Goal: Task Accomplishment & Management: Manage account settings

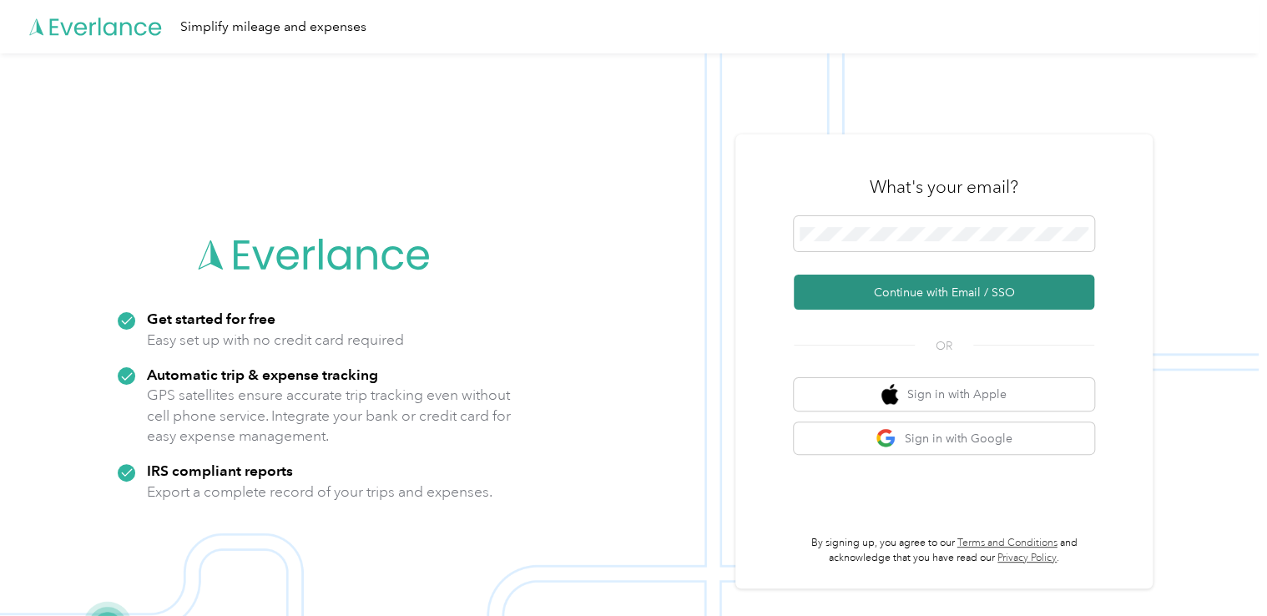
click at [954, 286] on button "Continue with Email / SSO" at bounding box center [944, 292] width 301 height 35
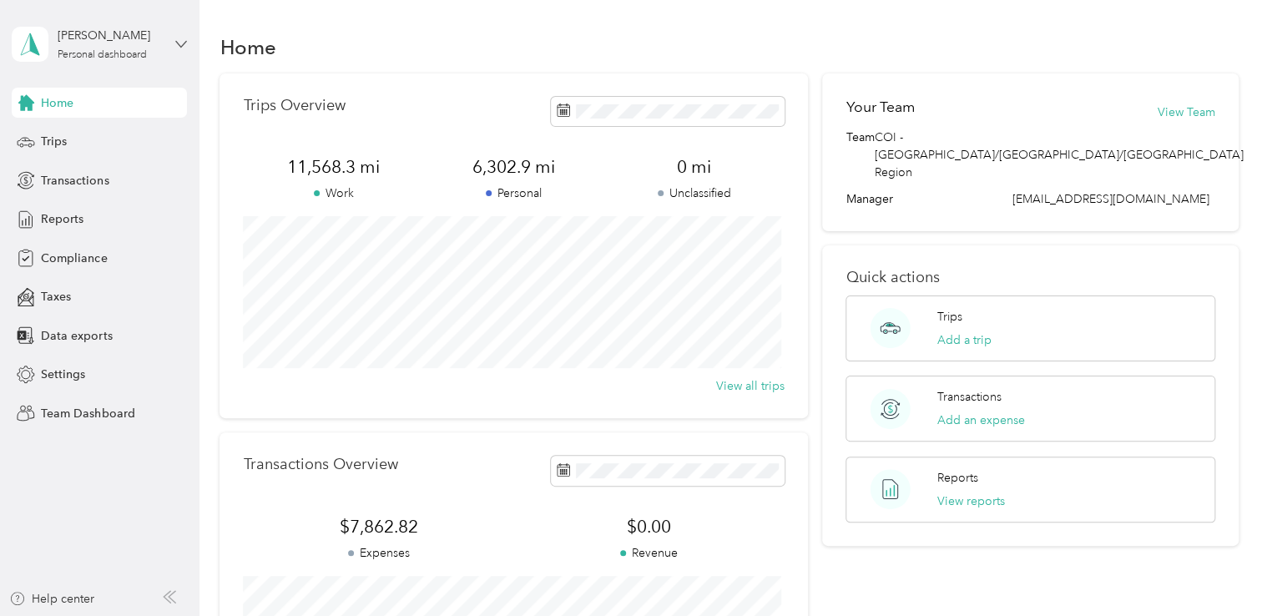
click at [185, 45] on icon at bounding box center [181, 44] width 12 height 12
click at [90, 134] on div "Team dashboard" at bounding box center [71, 129] width 89 height 18
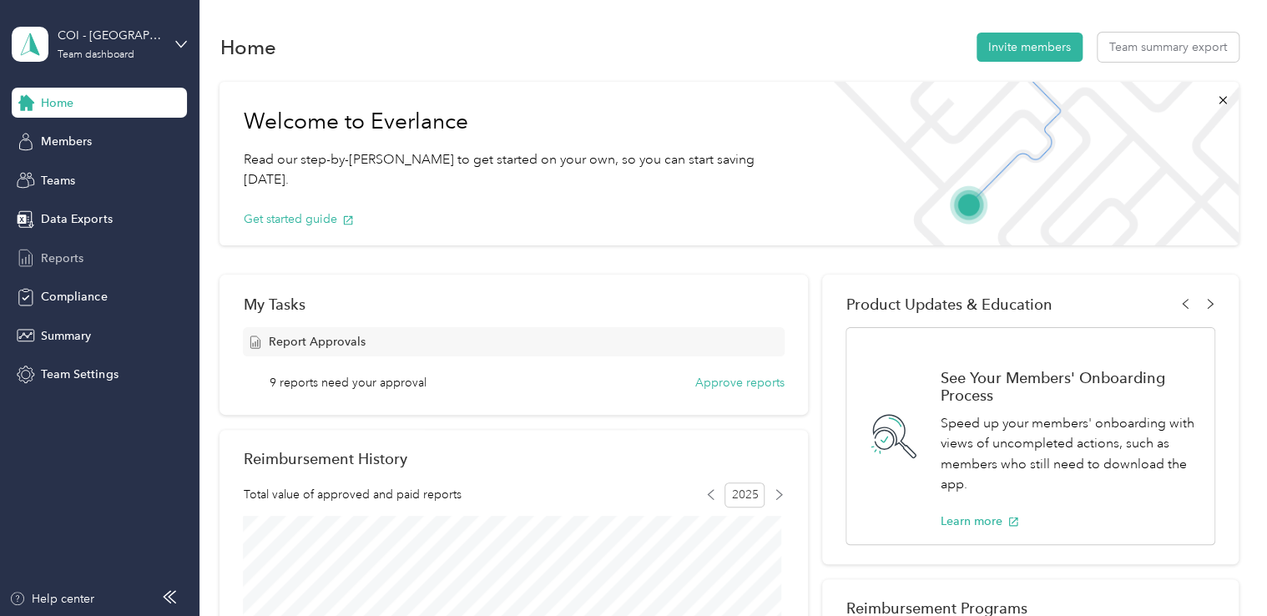
click at [57, 257] on span "Reports" at bounding box center [62, 259] width 43 height 18
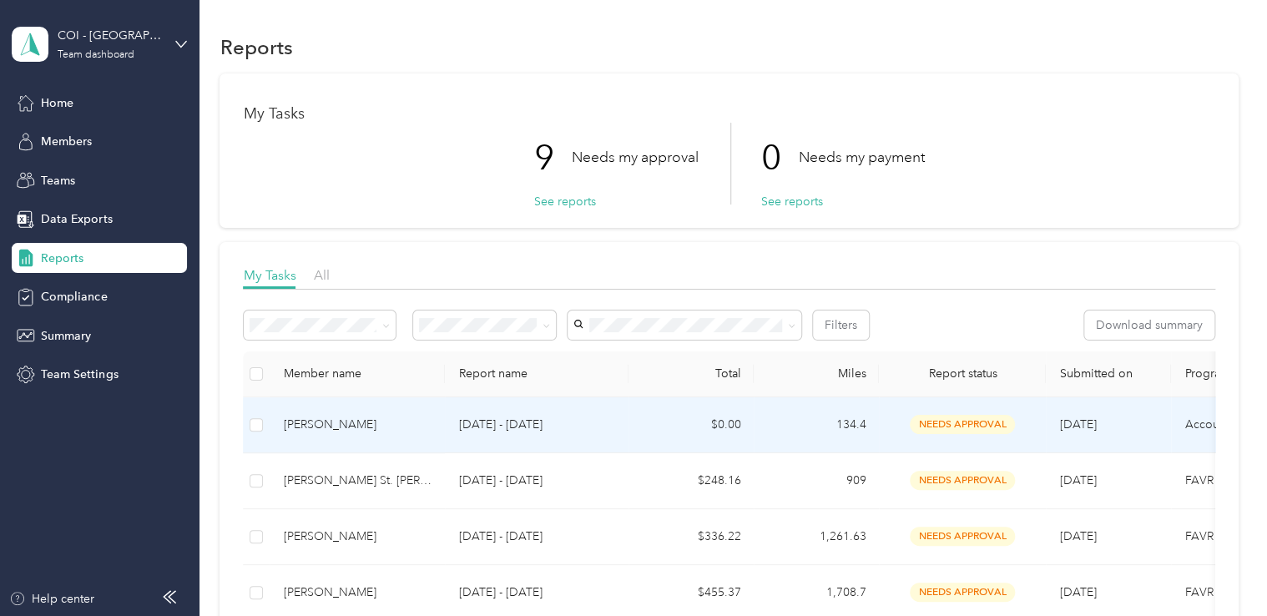
click at [301, 424] on div "[PERSON_NAME]" at bounding box center [357, 425] width 149 height 18
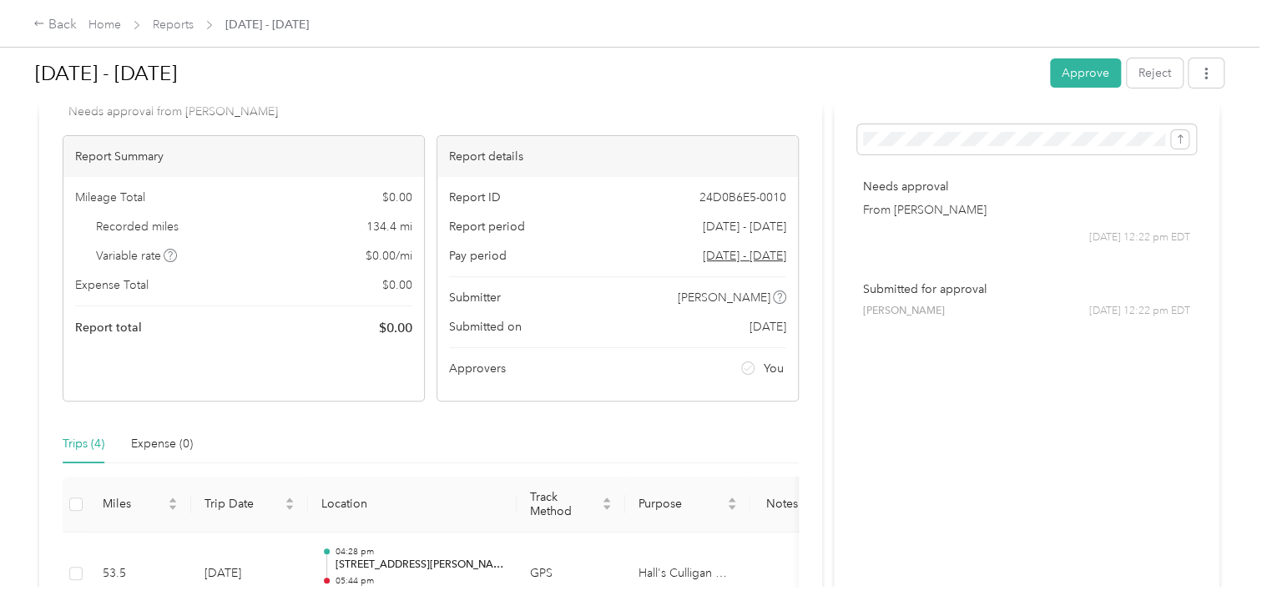
scroll to position [73, 0]
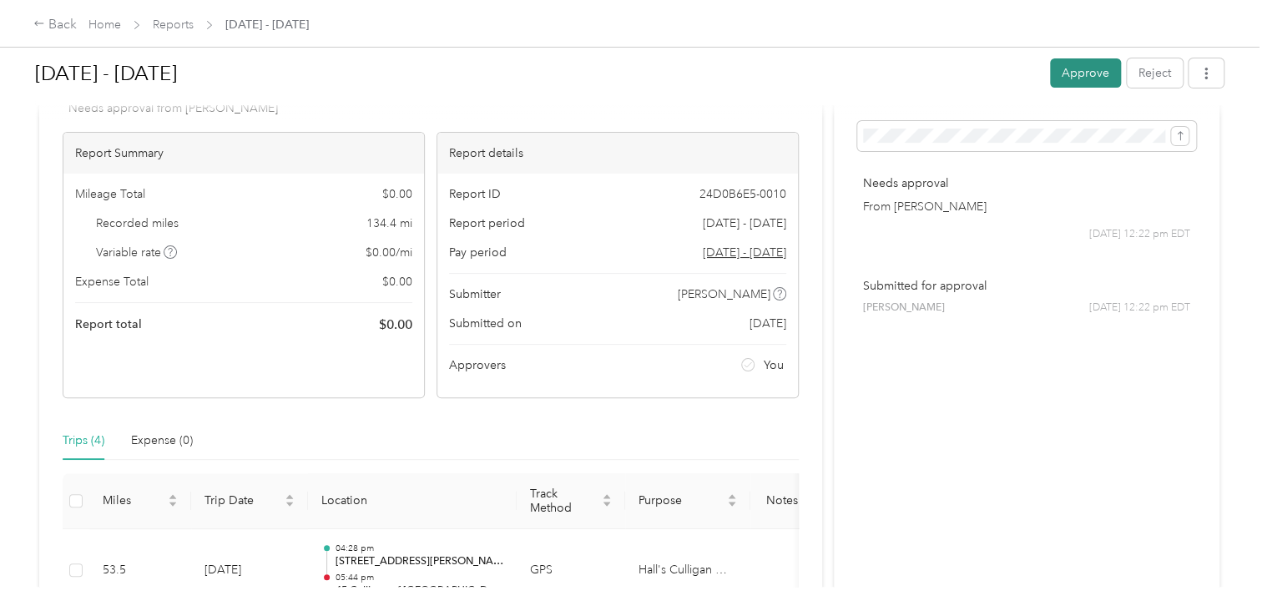
click at [1082, 73] on button "Approve" at bounding box center [1085, 72] width 71 height 29
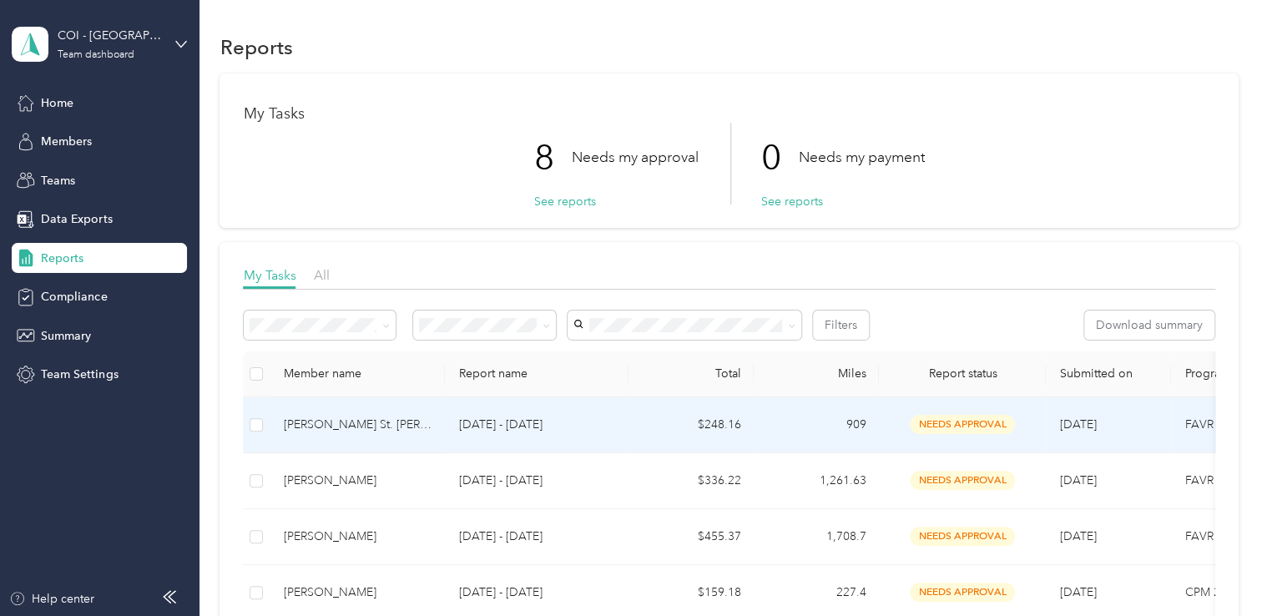
click at [301, 422] on div "[PERSON_NAME] St. [PERSON_NAME]" at bounding box center [357, 425] width 149 height 18
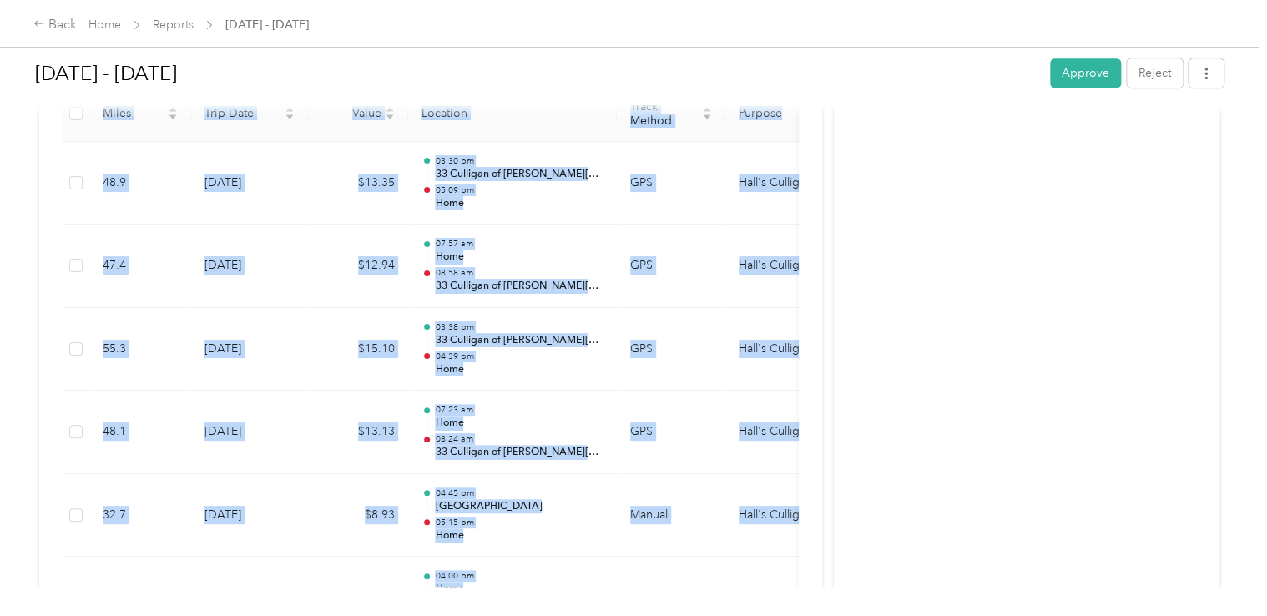
drag, startPoint x: 822, startPoint y: 525, endPoint x: 819, endPoint y: 588, distance: 62.7
click at [819, 588] on div "Back Home Reports [DATE] - [DATE] [DATE] - [DATE] Approve Reject Needs Approval…" at bounding box center [629, 308] width 1259 height 616
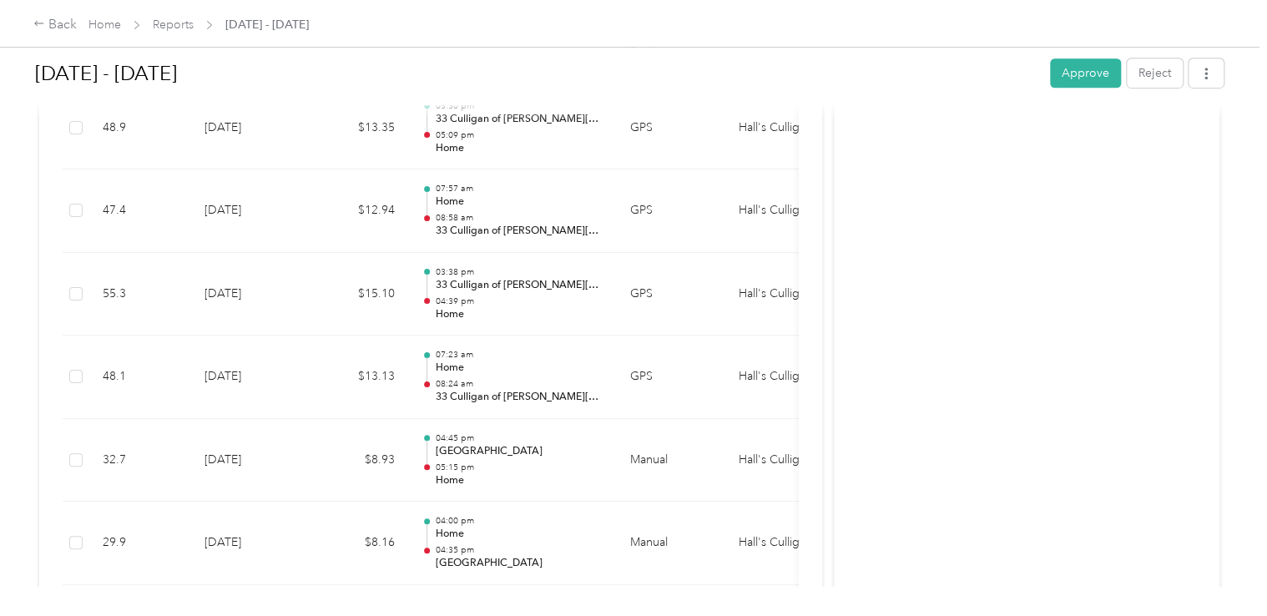
drag, startPoint x: 819, startPoint y: 588, endPoint x: 866, endPoint y: 316, distance: 276.2
click at [866, 316] on div "Activity and Comments Needs approval From [PERSON_NAME] [DATE] 07:18 am EDT Sub…" at bounding box center [1027, 624] width 386 height 2024
drag, startPoint x: 825, startPoint y: 276, endPoint x: 835, endPoint y: 366, distance: 90.7
click at [835, 366] on div "Needs Approval Needs approval from [PERSON_NAME] View activity & comments Repor…" at bounding box center [629, 624] width 1181 height 2024
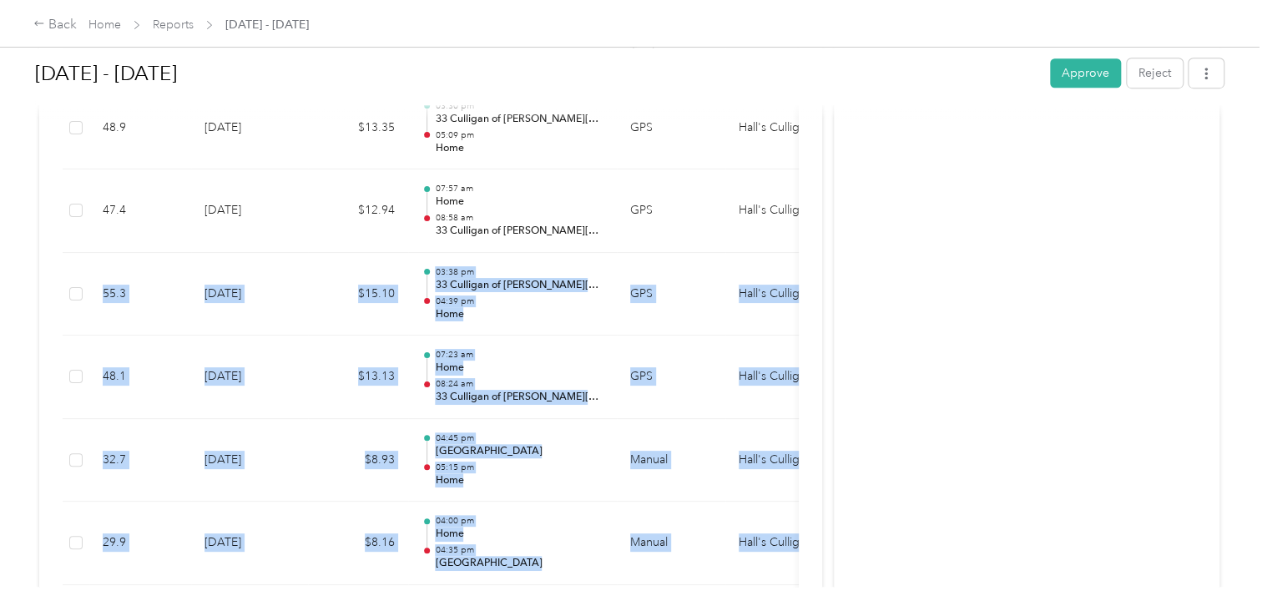
drag, startPoint x: 824, startPoint y: 180, endPoint x: 847, endPoint y: 255, distance: 79.3
click at [847, 255] on div "Needs Approval Needs approval from [PERSON_NAME] View activity & comments Repor…" at bounding box center [629, 624] width 1181 height 2024
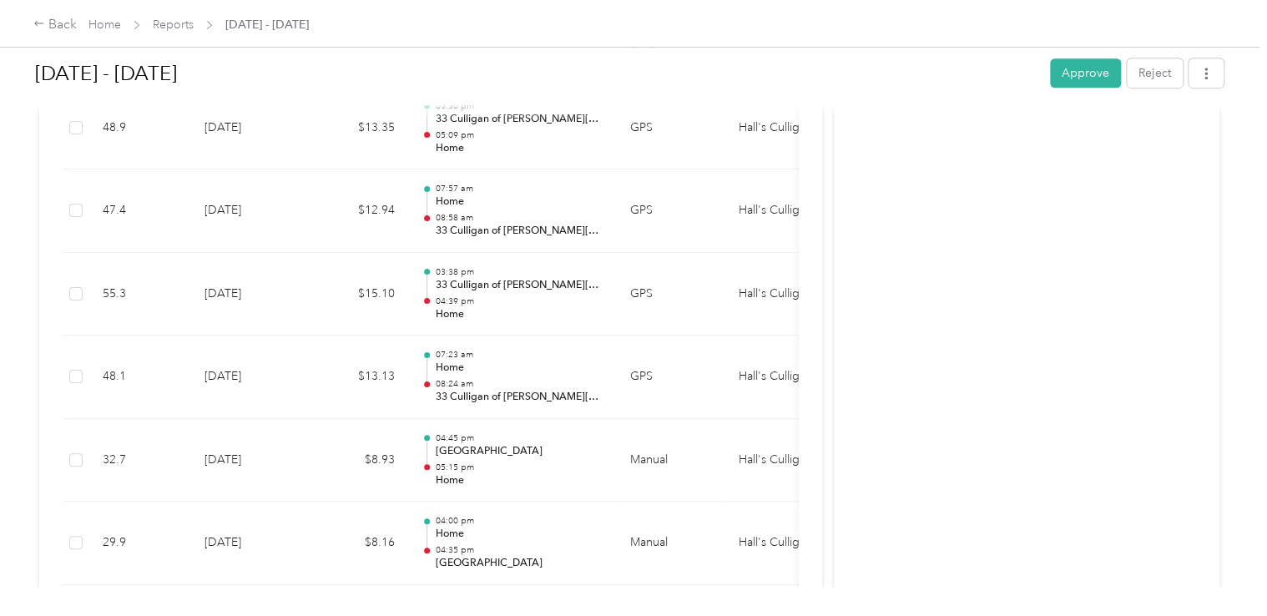
drag, startPoint x: 847, startPoint y: 255, endPoint x: 892, endPoint y: 323, distance: 81.3
click at [892, 323] on div "Activity and Comments Needs approval From [PERSON_NAME] [DATE] 07:18 am EDT Sub…" at bounding box center [1027, 624] width 386 height 2024
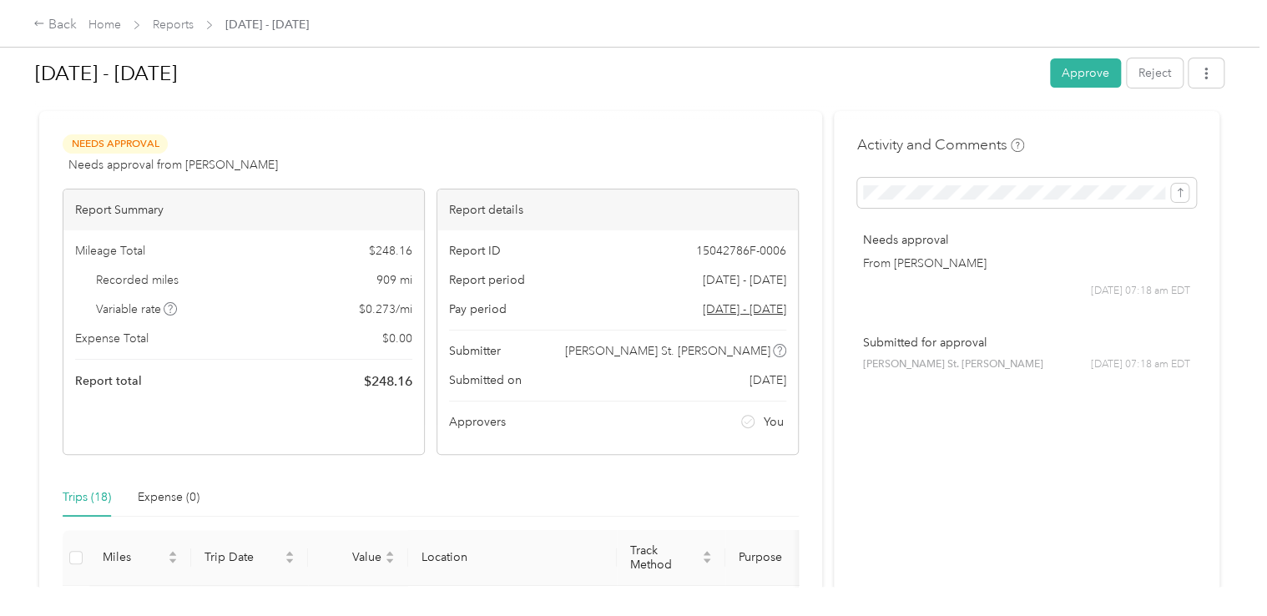
scroll to position [0, 0]
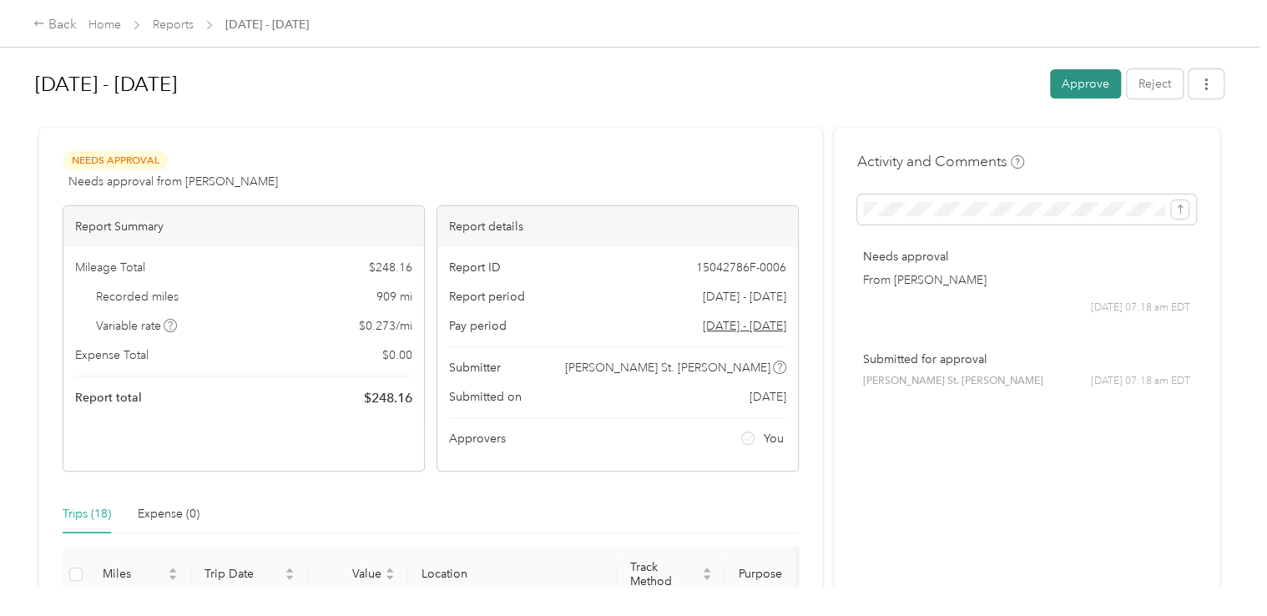
click at [1082, 84] on button "Approve" at bounding box center [1085, 83] width 71 height 29
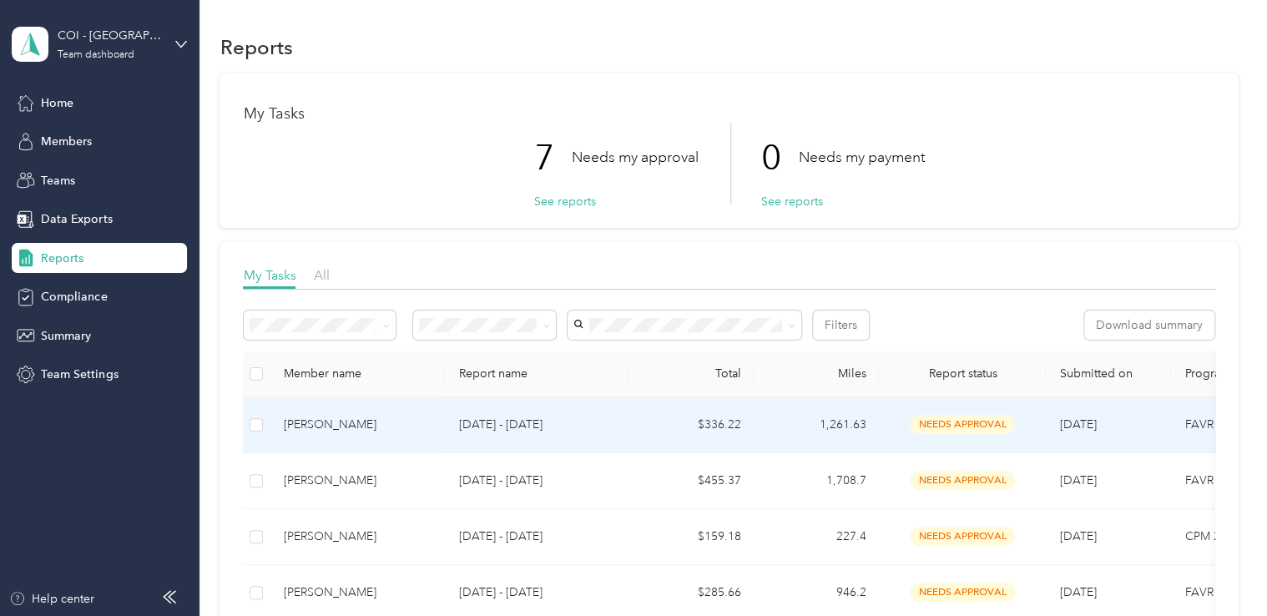
click at [306, 416] on div "[PERSON_NAME]" at bounding box center [357, 425] width 149 height 18
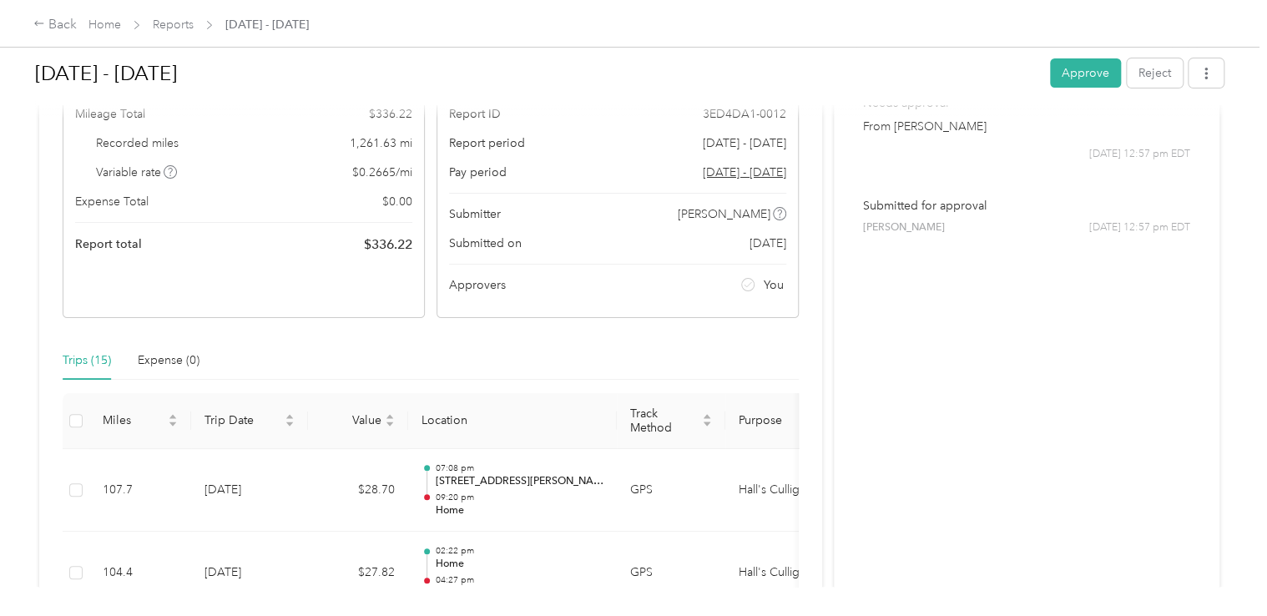
scroll to position [119, 0]
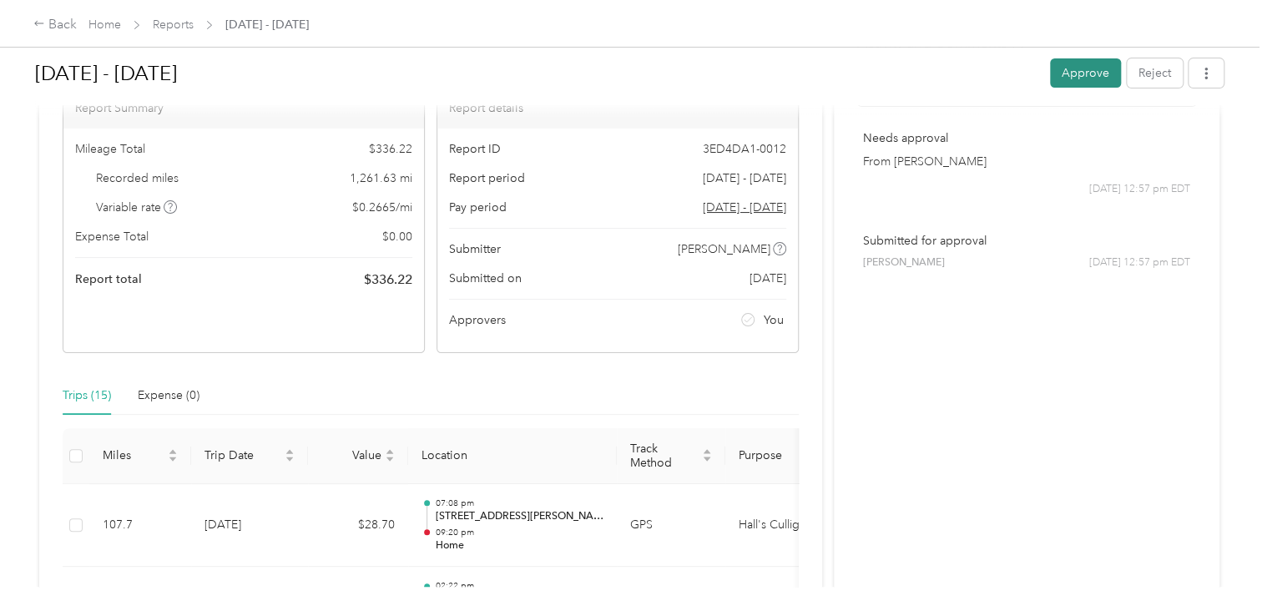
click at [1071, 67] on button "Approve" at bounding box center [1085, 72] width 71 height 29
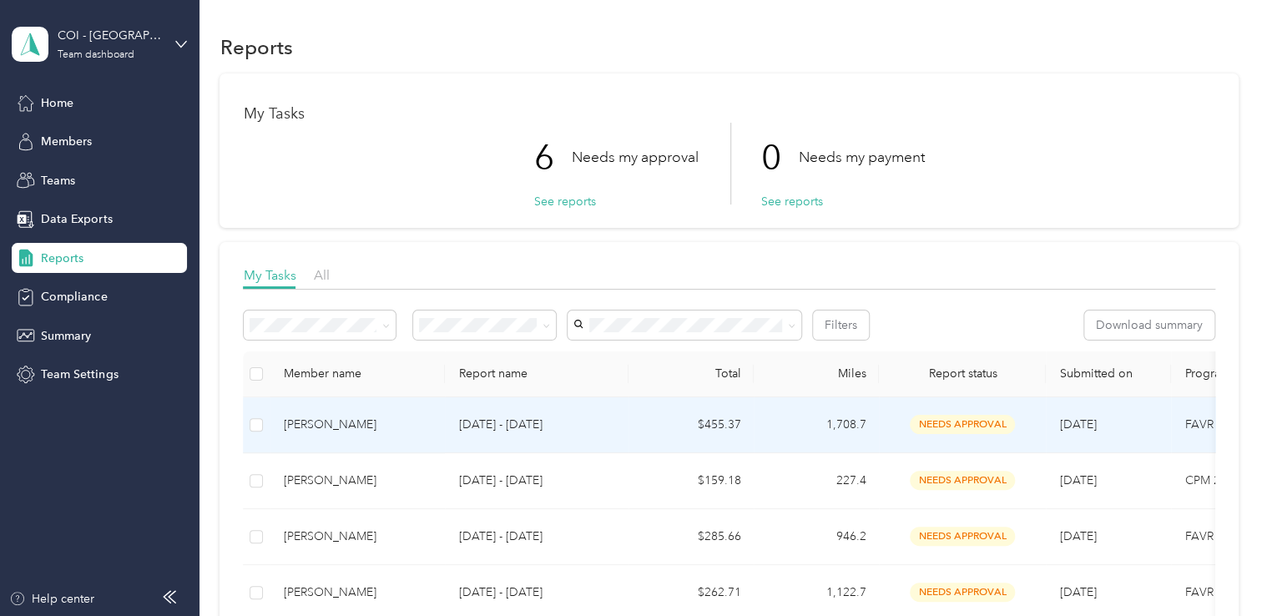
click at [298, 423] on div "[PERSON_NAME]" at bounding box center [357, 425] width 149 height 18
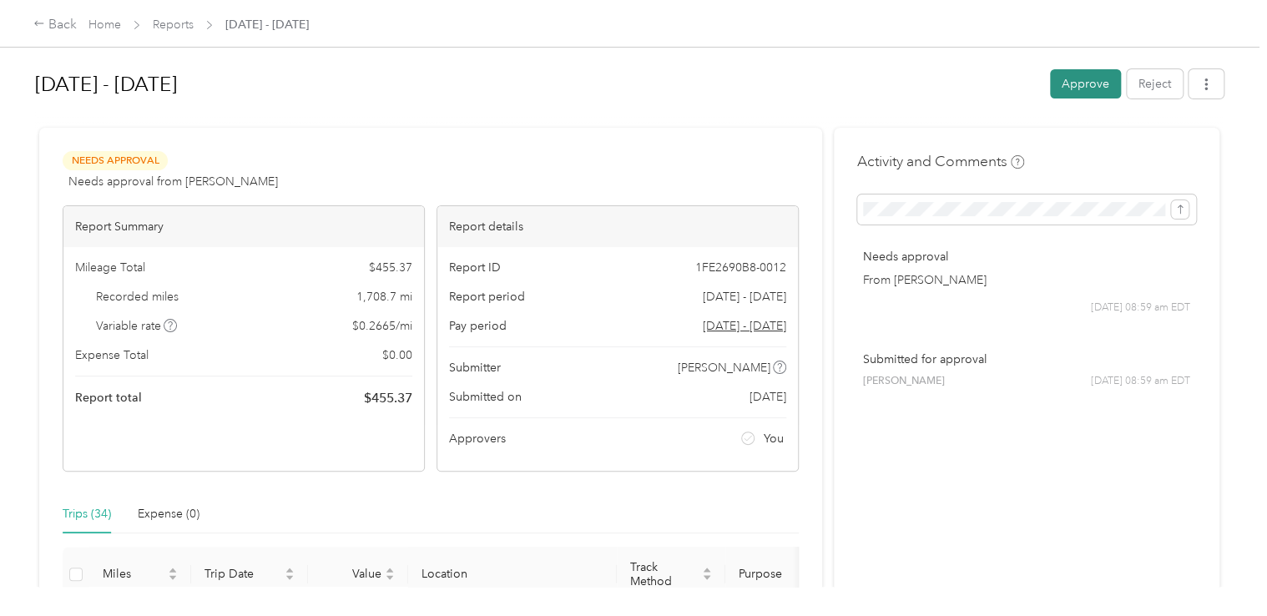
click at [1085, 83] on button "Approve" at bounding box center [1085, 83] width 71 height 29
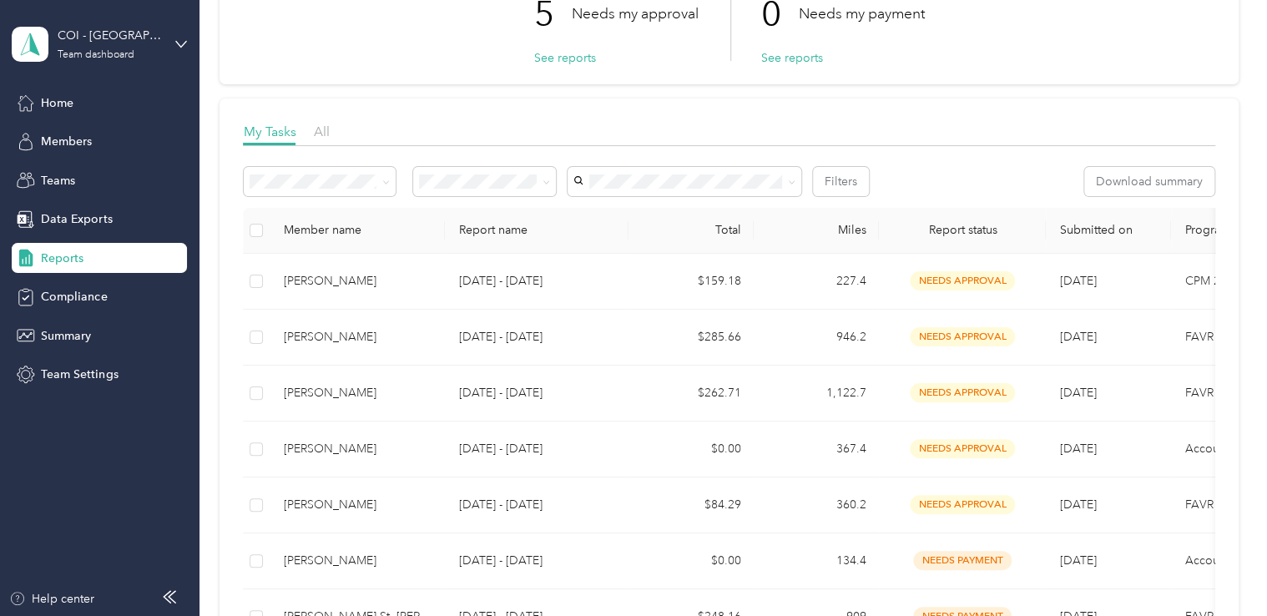
scroll to position [146, 0]
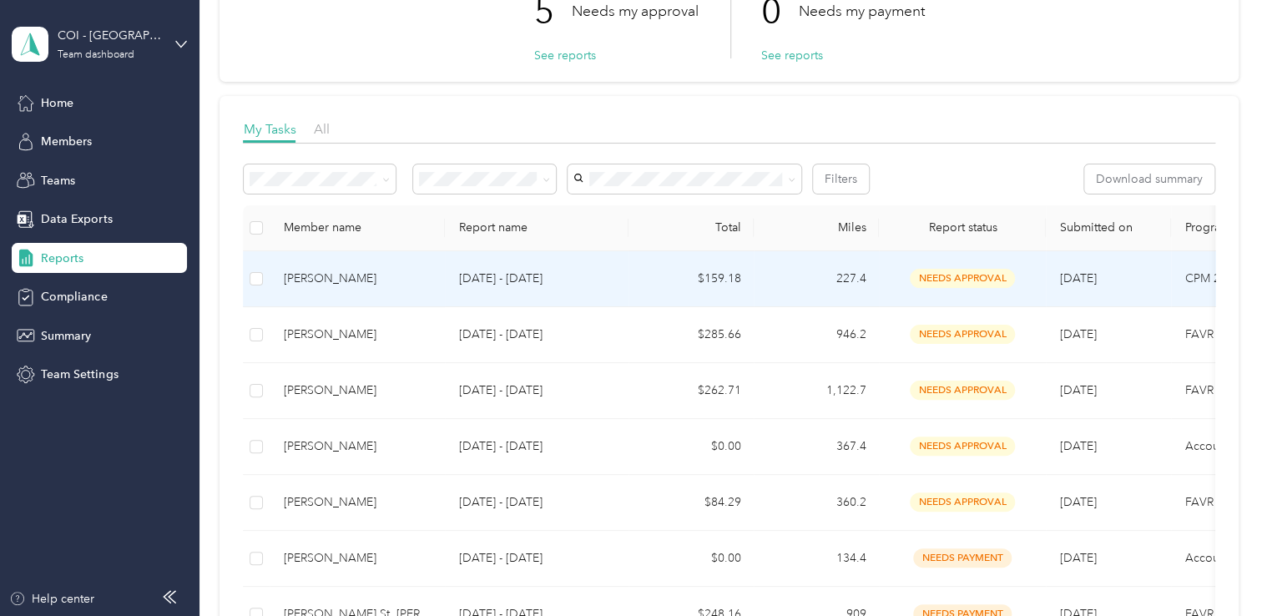
click at [299, 279] on div "[PERSON_NAME]" at bounding box center [357, 279] width 149 height 18
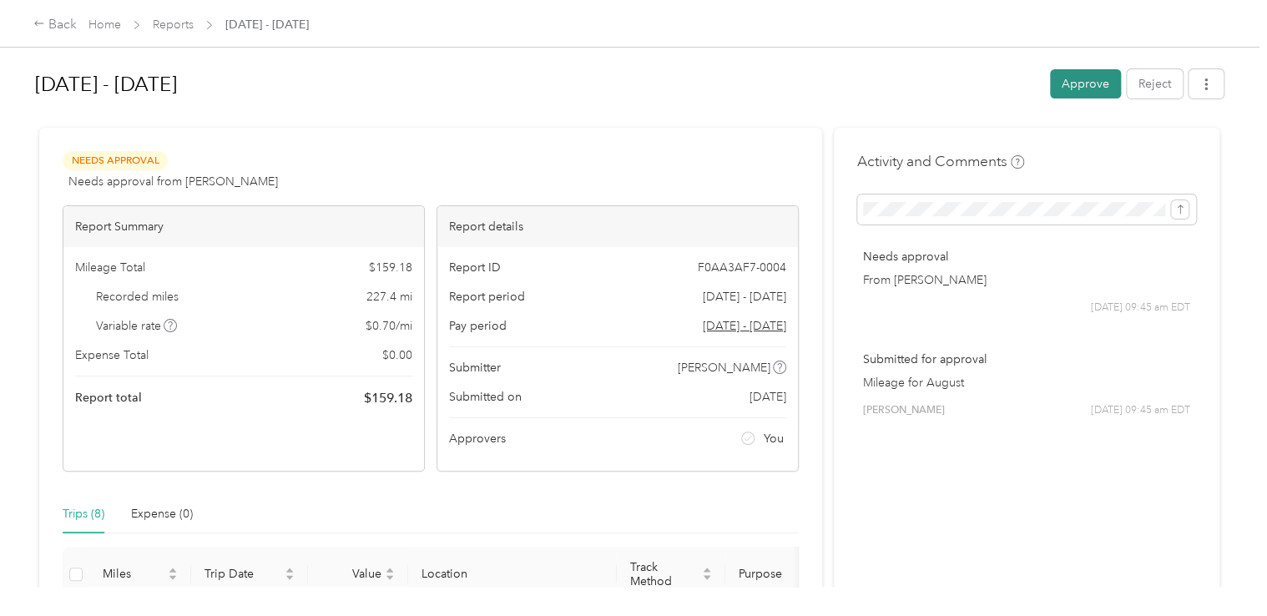
click at [1085, 86] on button "Approve" at bounding box center [1085, 83] width 71 height 29
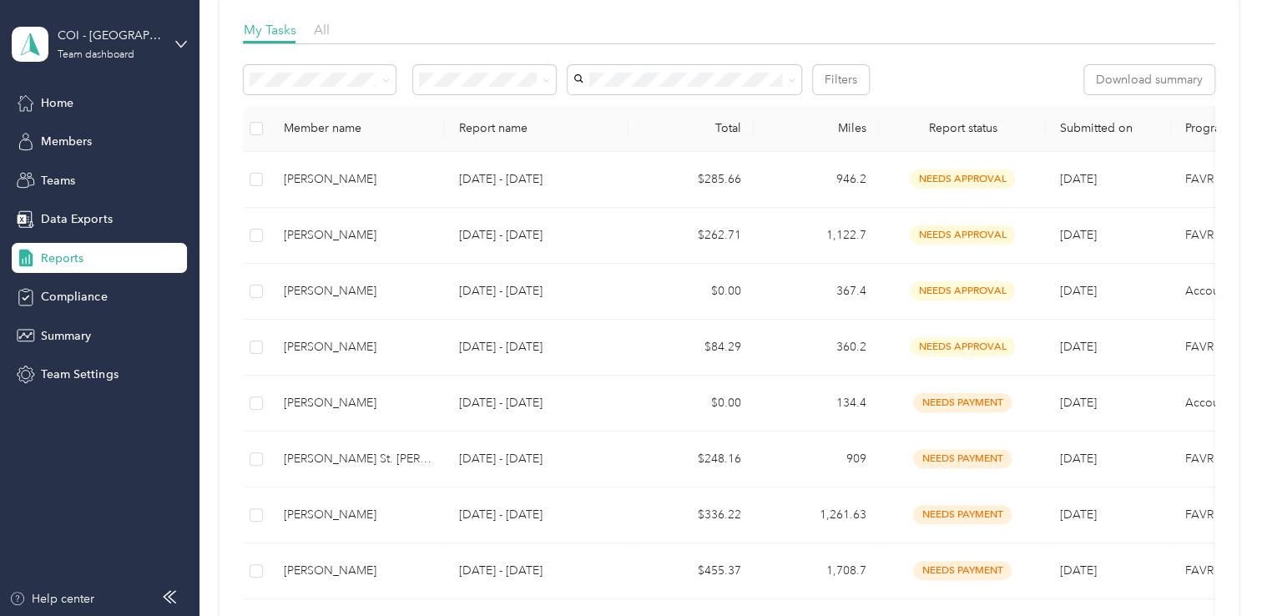
scroll to position [253, 0]
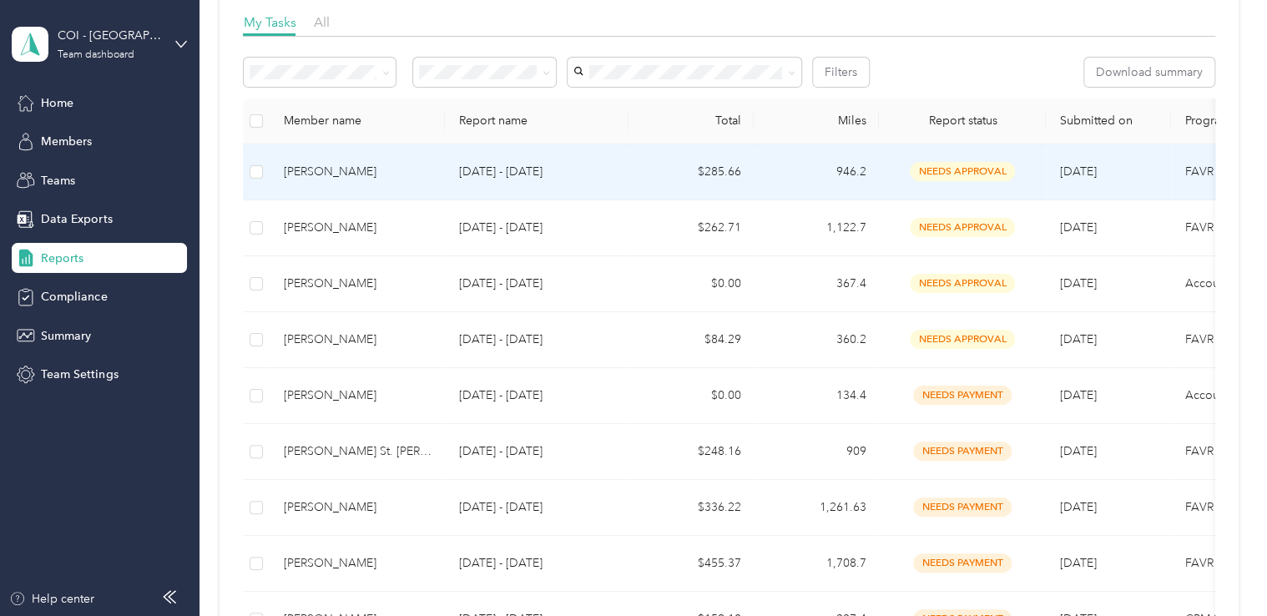
click at [300, 169] on div "[PERSON_NAME]" at bounding box center [357, 172] width 149 height 18
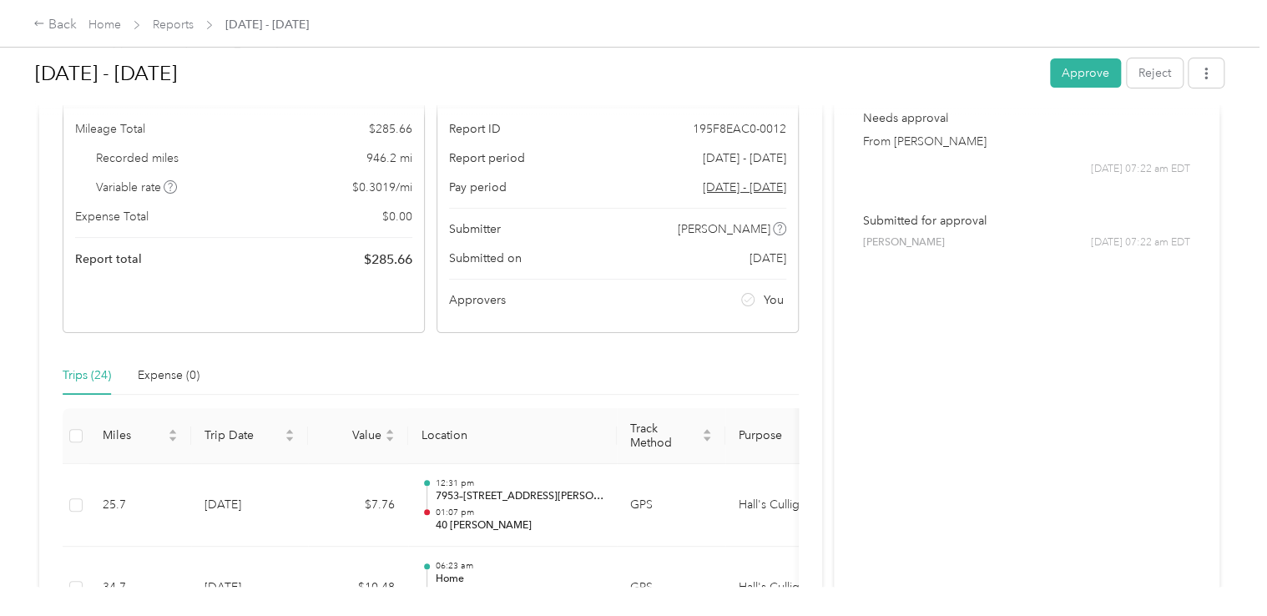
scroll to position [50, 0]
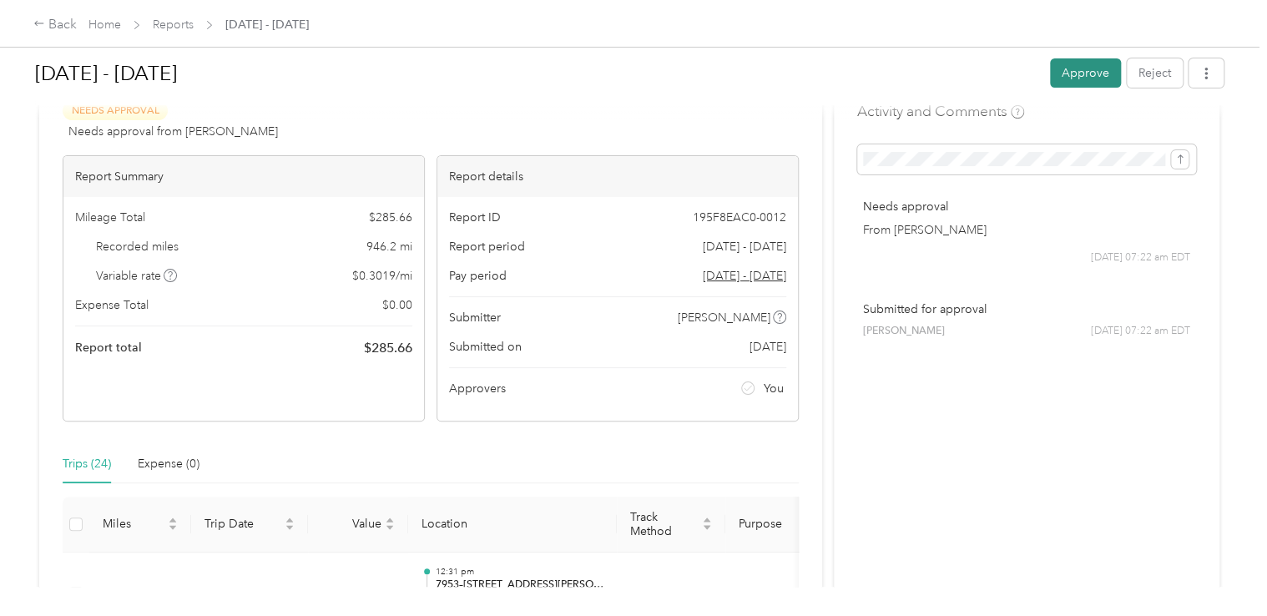
click at [1095, 72] on button "Approve" at bounding box center [1085, 72] width 71 height 29
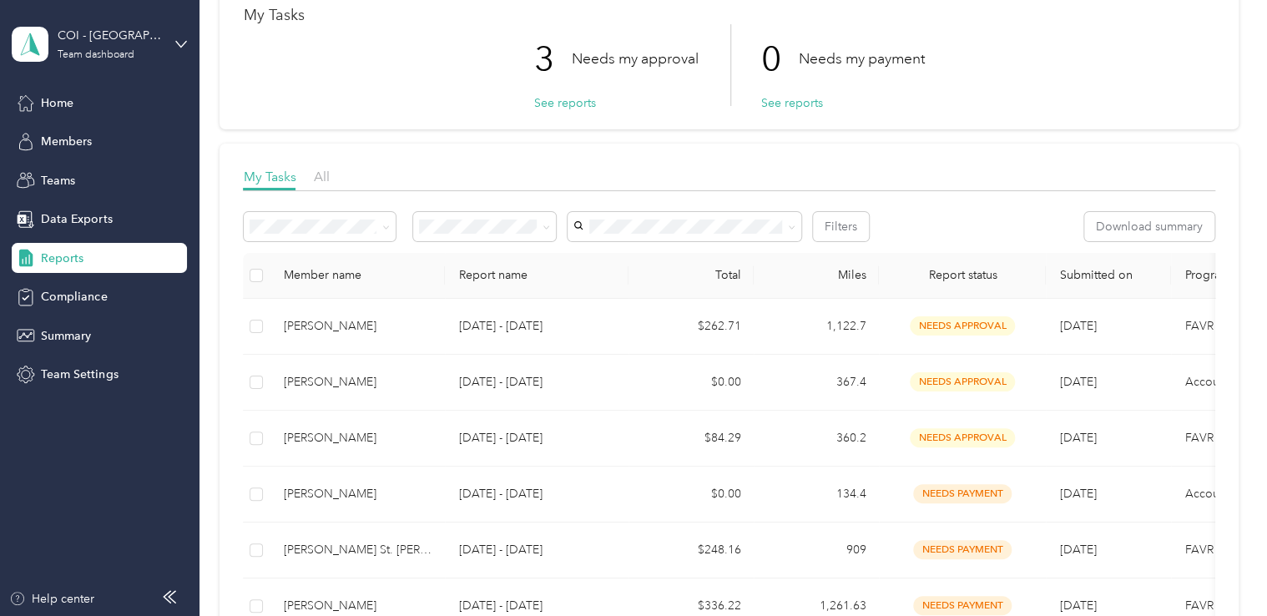
scroll to position [104, 0]
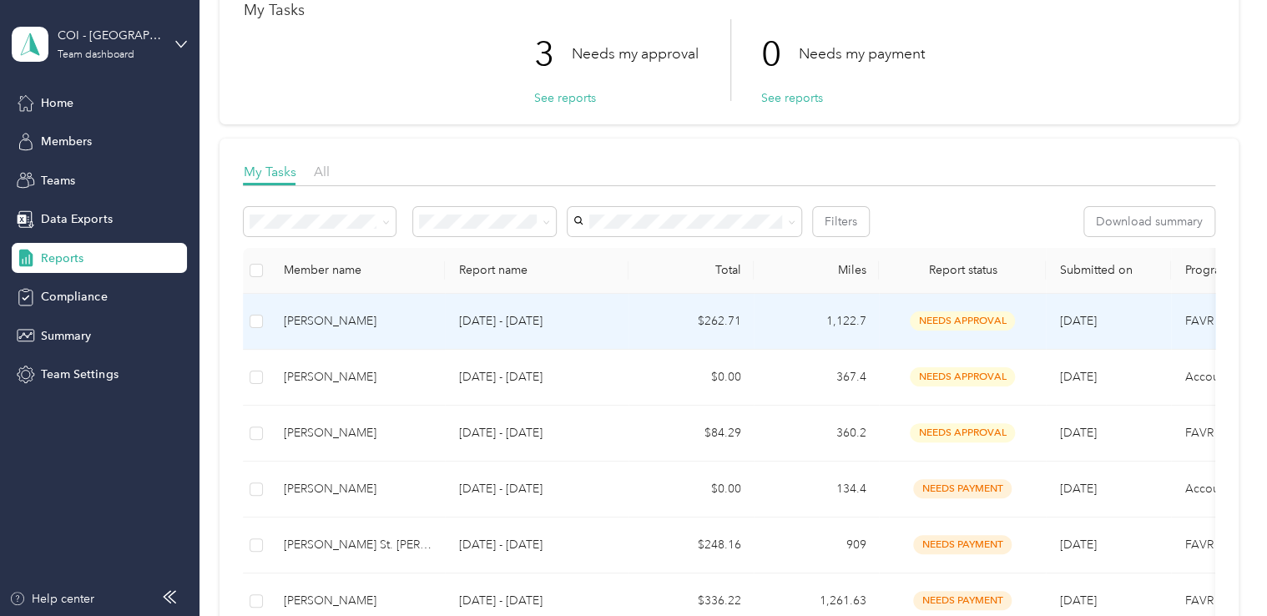
click at [296, 320] on div "[PERSON_NAME]" at bounding box center [357, 321] width 149 height 18
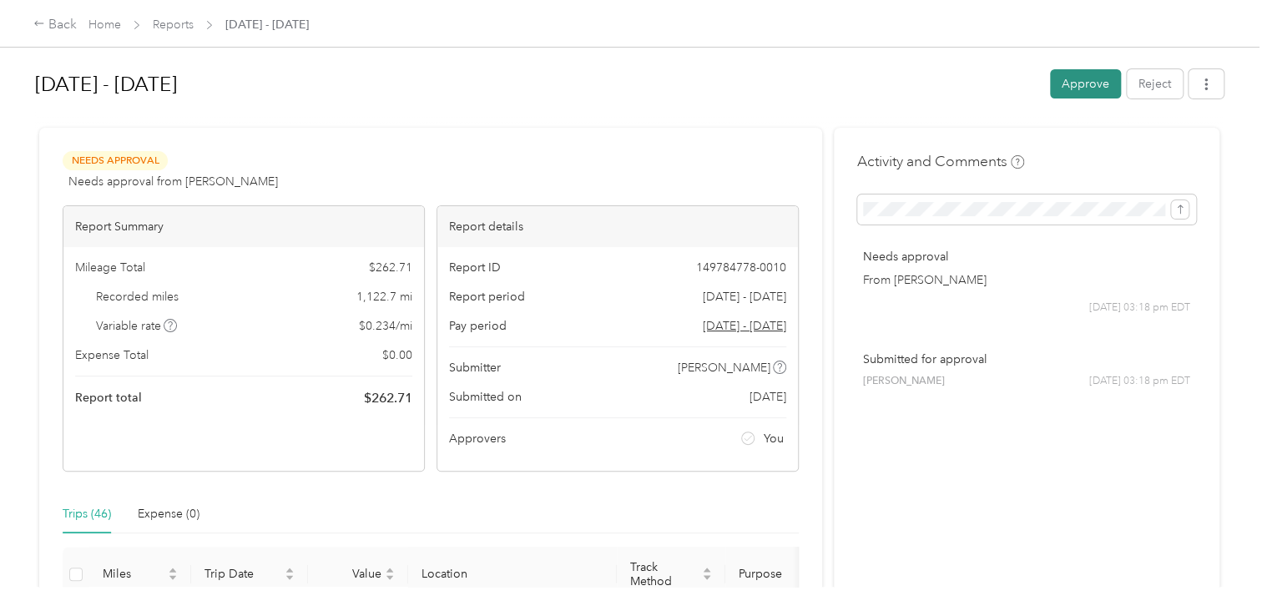
click at [1082, 78] on button "Approve" at bounding box center [1085, 83] width 71 height 29
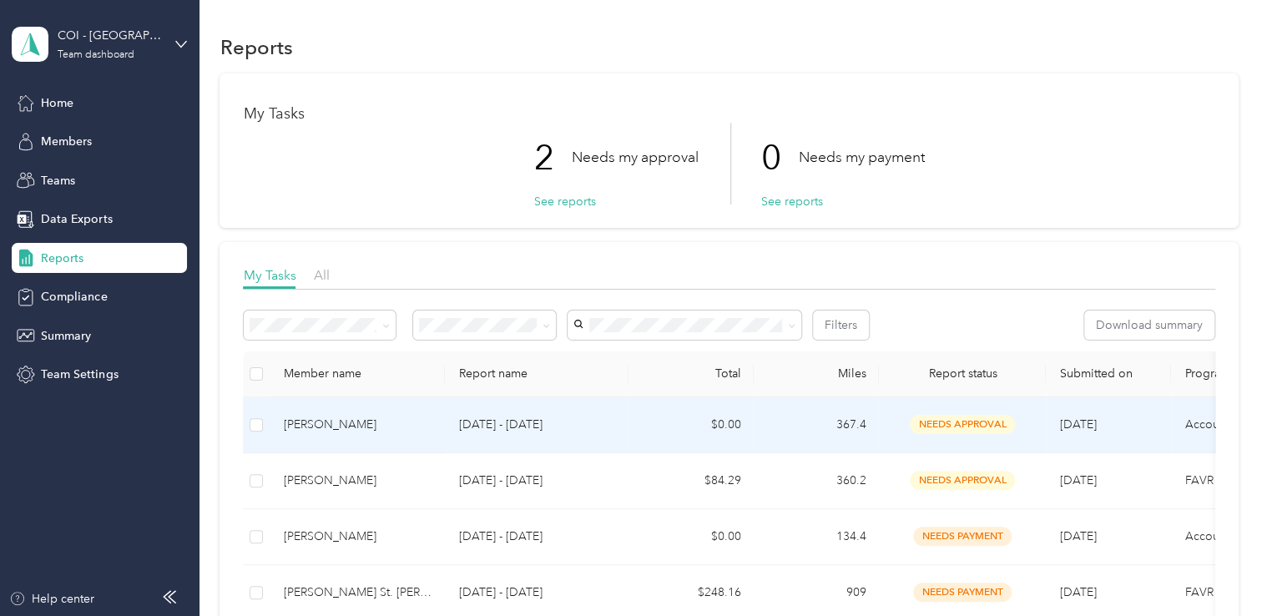
click at [298, 426] on div "[PERSON_NAME]" at bounding box center [357, 425] width 149 height 18
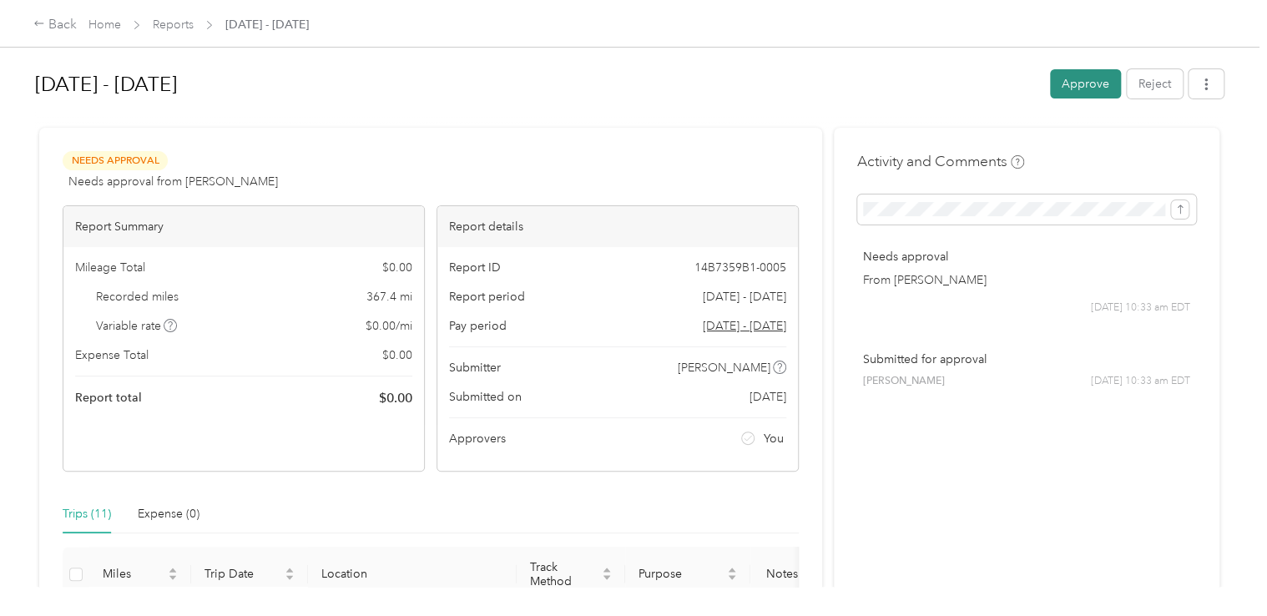
click at [1077, 92] on button "Approve" at bounding box center [1085, 83] width 71 height 29
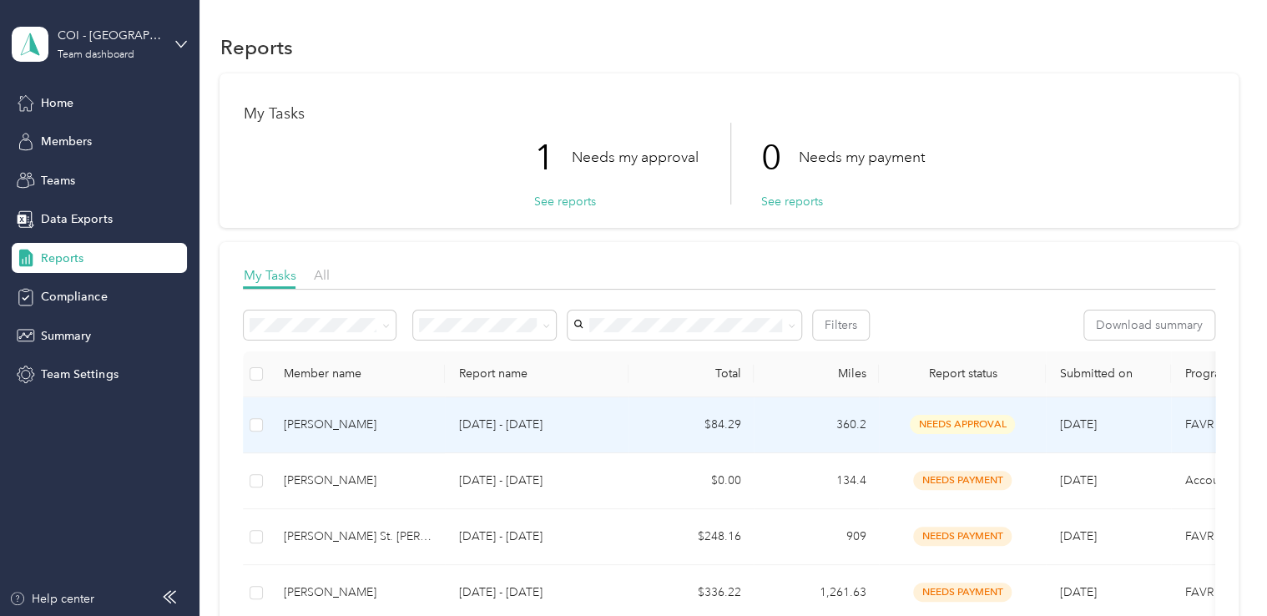
click at [291, 421] on div "[PERSON_NAME]" at bounding box center [357, 425] width 149 height 18
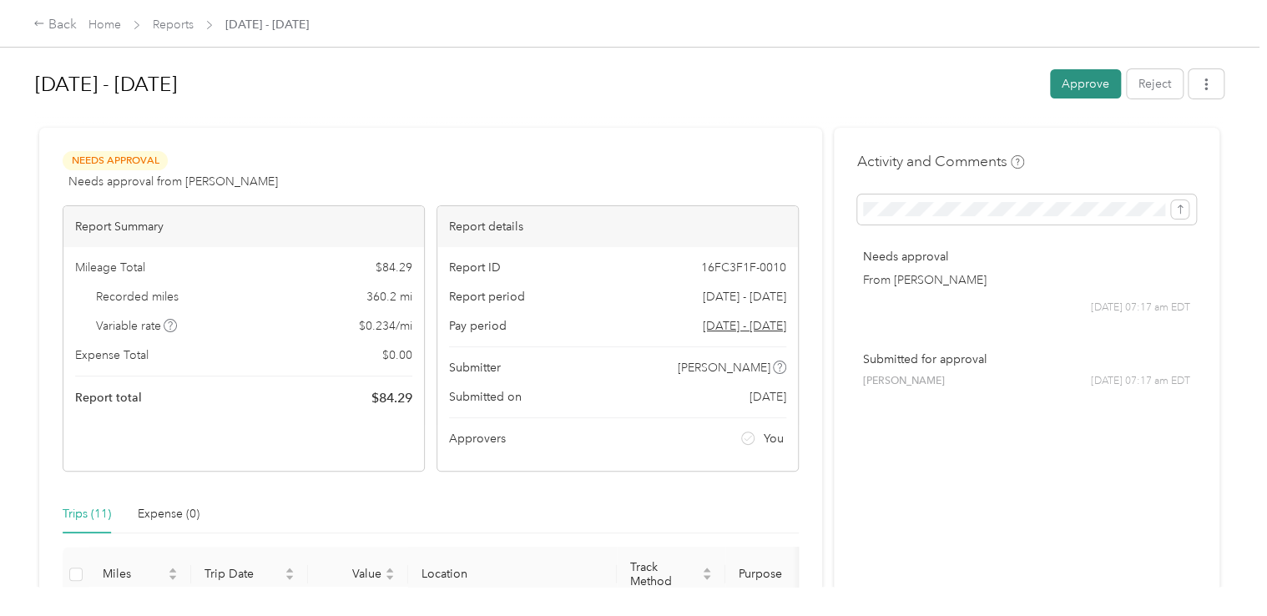
click at [1075, 78] on button "Approve" at bounding box center [1085, 83] width 71 height 29
